Goal: Task Accomplishment & Management: Manage account settings

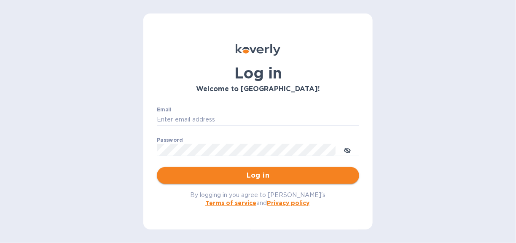
type input "[EMAIL_ADDRESS][DOMAIN_NAME]"
click at [260, 173] on span "Log in" at bounding box center [258, 175] width 189 height 10
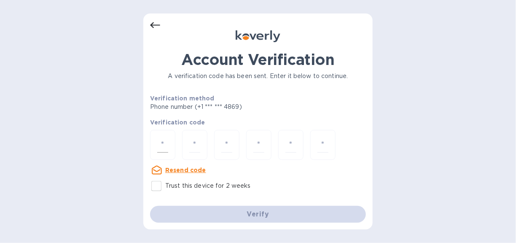
click at [162, 146] on input "number" at bounding box center [162, 145] width 11 height 16
type input "4"
type input "9"
type input "2"
type input "0"
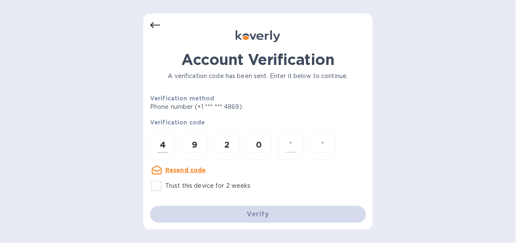
type input "2"
type input "8"
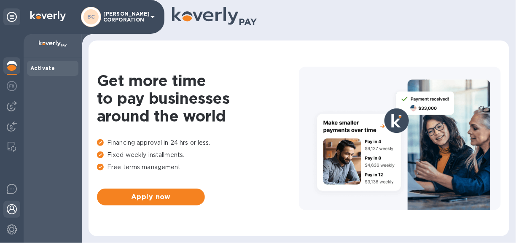
click at [11, 209] on img at bounding box center [12, 209] width 10 height 10
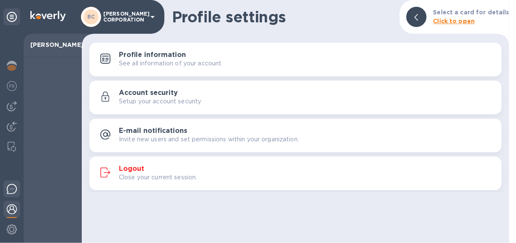
click at [11, 191] on img at bounding box center [12, 189] width 10 height 10
drag, startPoint x: 354, startPoint y: 5, endPoint x: 354, endPoint y: 10, distance: 5.5
click at [353, 5] on div "Profile settings Select a card for details Click to open" at bounding box center [295, 17] width 427 height 34
click at [14, 85] on img at bounding box center [12, 86] width 10 height 10
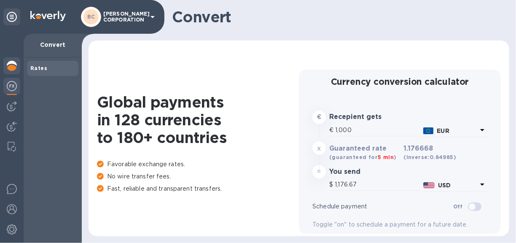
click at [8, 67] on img at bounding box center [12, 66] width 10 height 10
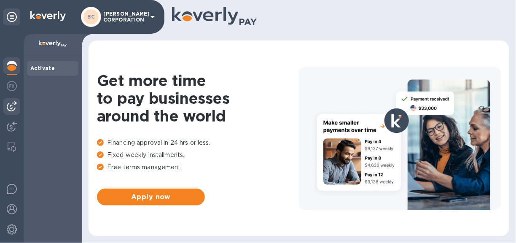
click at [9, 100] on div at bounding box center [11, 106] width 17 height 17
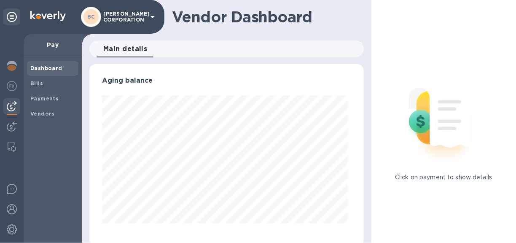
scroll to position [182, 271]
click at [48, 97] on b "Payments" at bounding box center [44, 98] width 28 height 6
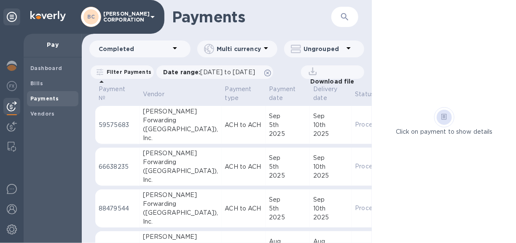
drag, startPoint x: 340, startPoint y: 98, endPoint x: 265, endPoint y: 97, distance: 75.0
click at [265, 97] on tr "Payment № Vendor Payment type Payment date Delivery date Status Payee currency …" at bounding box center [297, 94] width 404 height 22
click at [186, 73] on p "Date range : 08/10/2025 to 09/11/2025" at bounding box center [211, 72] width 96 height 8
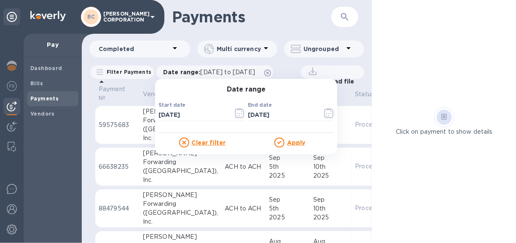
click at [212, 141] on u "Clear filter" at bounding box center [209, 142] width 34 height 7
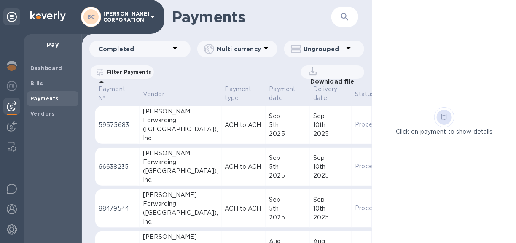
click at [128, 70] on p "Filter Payments" at bounding box center [127, 71] width 48 height 7
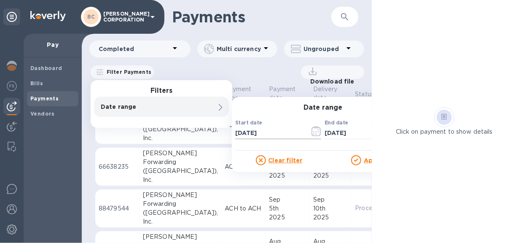
click at [317, 130] on icon "button" at bounding box center [316, 131] width 10 height 10
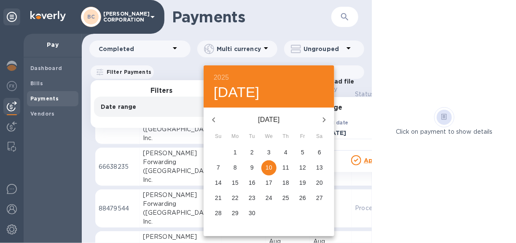
click at [212, 119] on icon "button" at bounding box center [213, 119] width 3 height 5
click at [252, 150] on p "1" at bounding box center [251, 152] width 3 height 8
type input "07/01/2025"
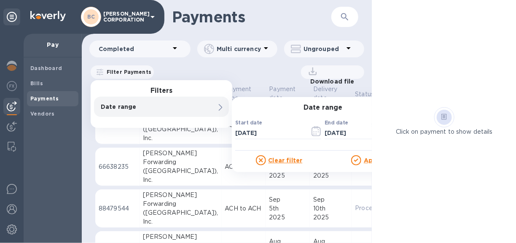
click at [367, 159] on u "Apply" at bounding box center [373, 160] width 19 height 7
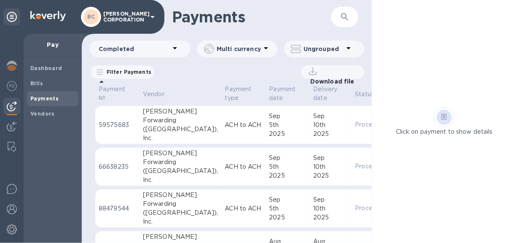
drag, startPoint x: 379, startPoint y: 48, endPoint x: 487, endPoint y: 53, distance: 108.8
click at [487, 52] on div "Click on payment to show details" at bounding box center [444, 121] width 145 height 243
click at [311, 70] on icon at bounding box center [313, 71] width 12 height 12
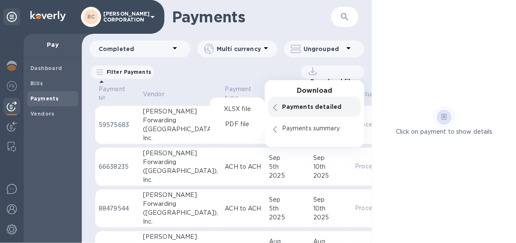
click at [312, 105] on p "Payments detailed" at bounding box center [319, 106] width 74 height 8
click at [236, 124] on p "PDF file" at bounding box center [237, 124] width 25 height 8
